Goal: Navigation & Orientation: Understand site structure

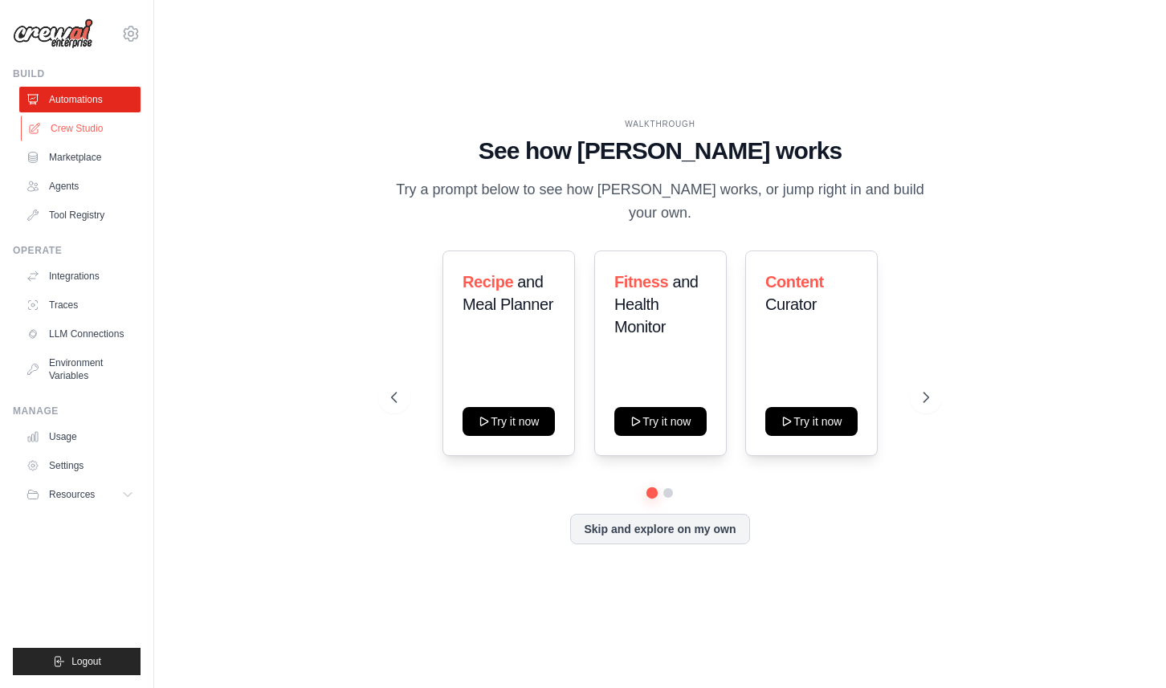
click at [77, 127] on link "Crew Studio" at bounding box center [81, 129] width 121 height 26
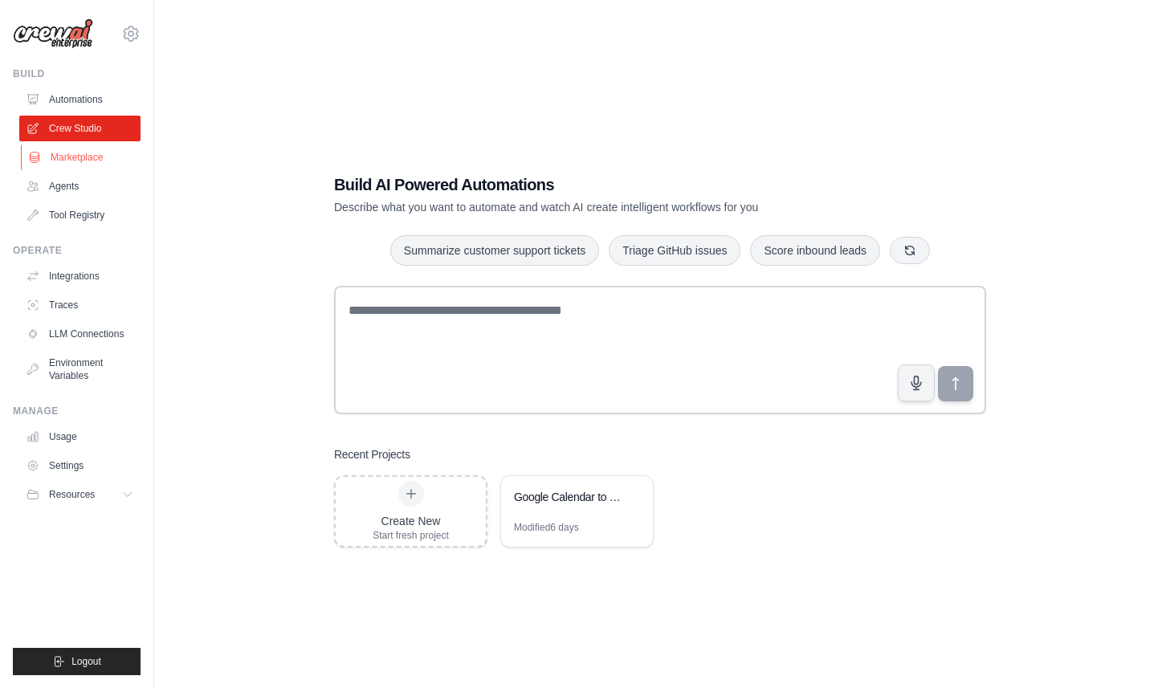
click at [90, 162] on link "Marketplace" at bounding box center [81, 157] width 121 height 26
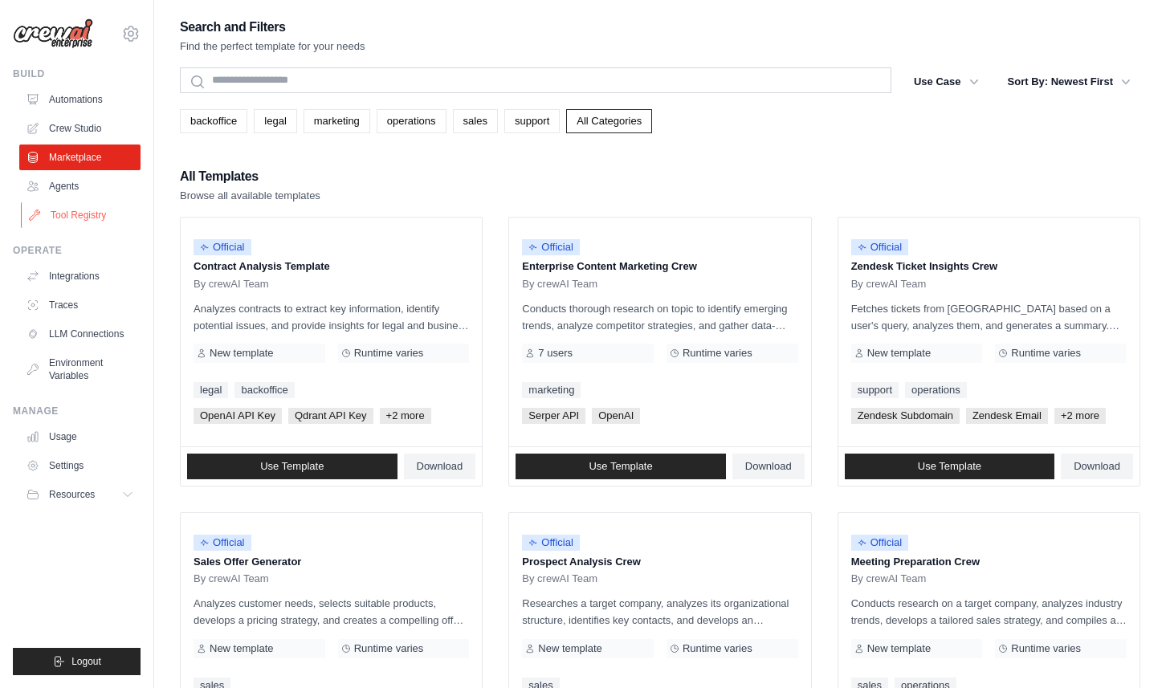
click at [90, 211] on link "Tool Registry" at bounding box center [81, 215] width 121 height 26
